Goal: Task Accomplishment & Management: Manage account settings

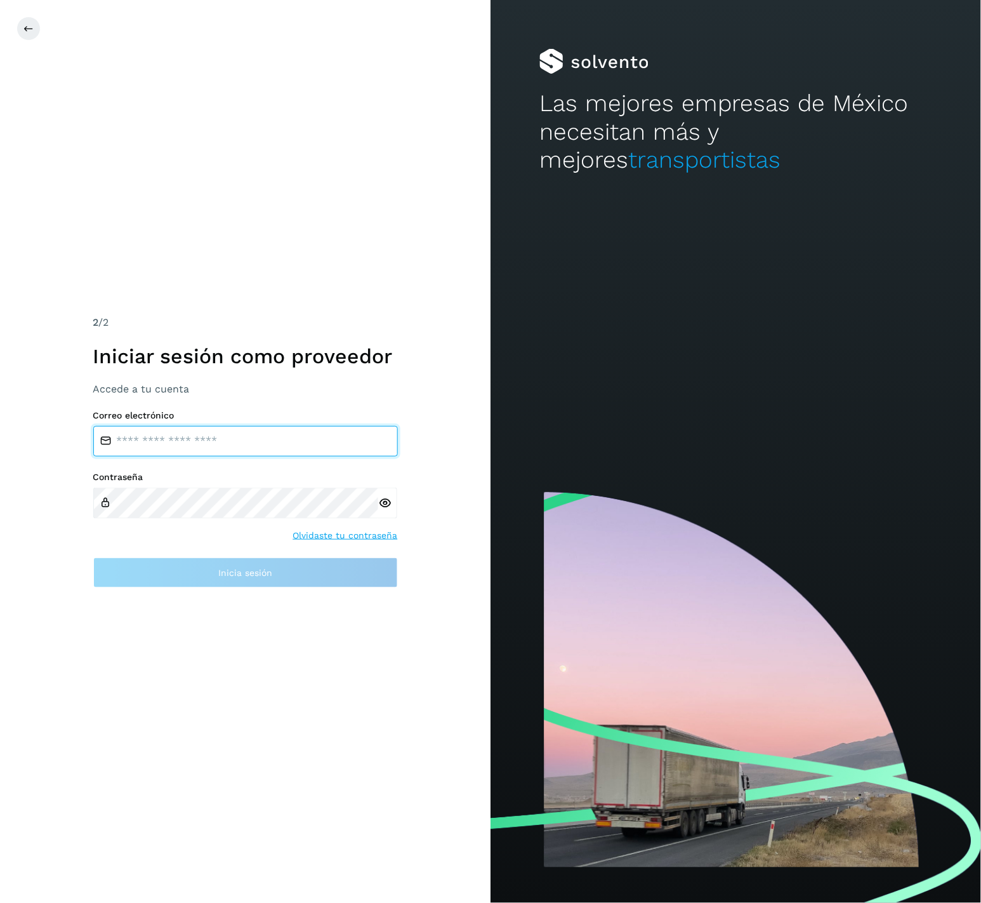
type input "**********"
click at [222, 543] on div "**********" at bounding box center [245, 499] width 305 height 178
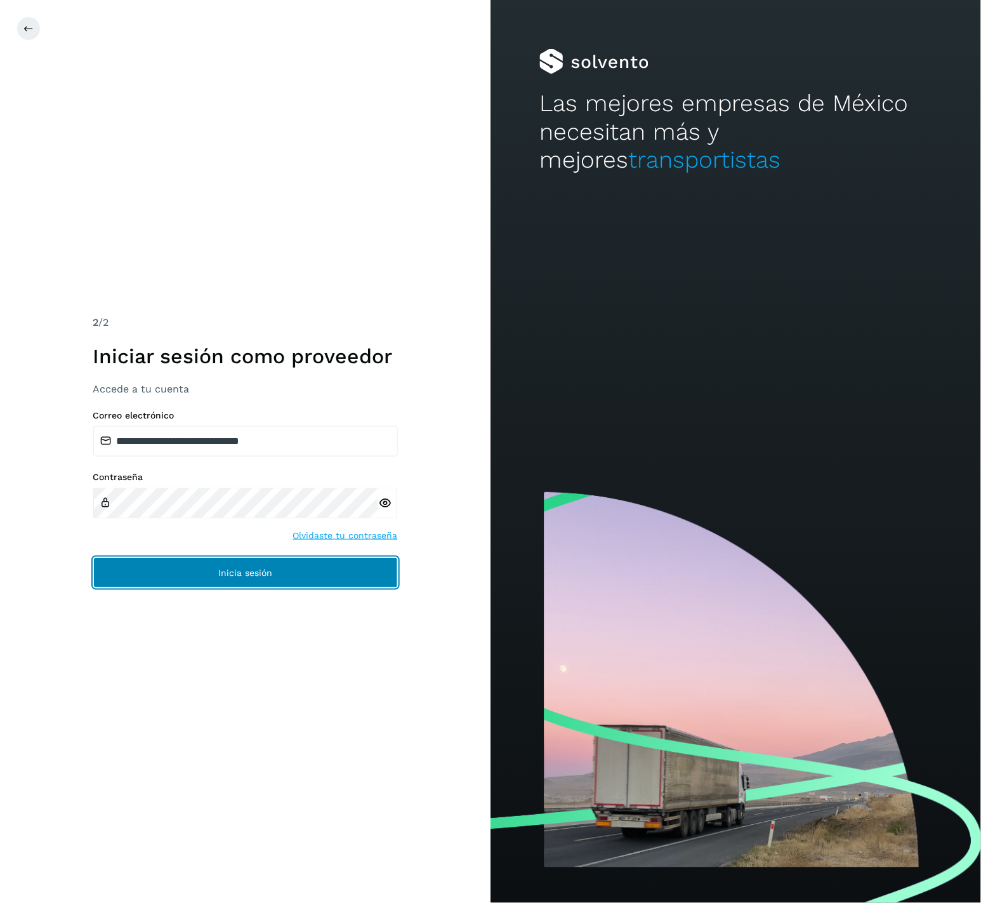
click at [220, 569] on span "Inicia sesión" at bounding box center [245, 572] width 54 height 9
